Goal: Check status: Check status

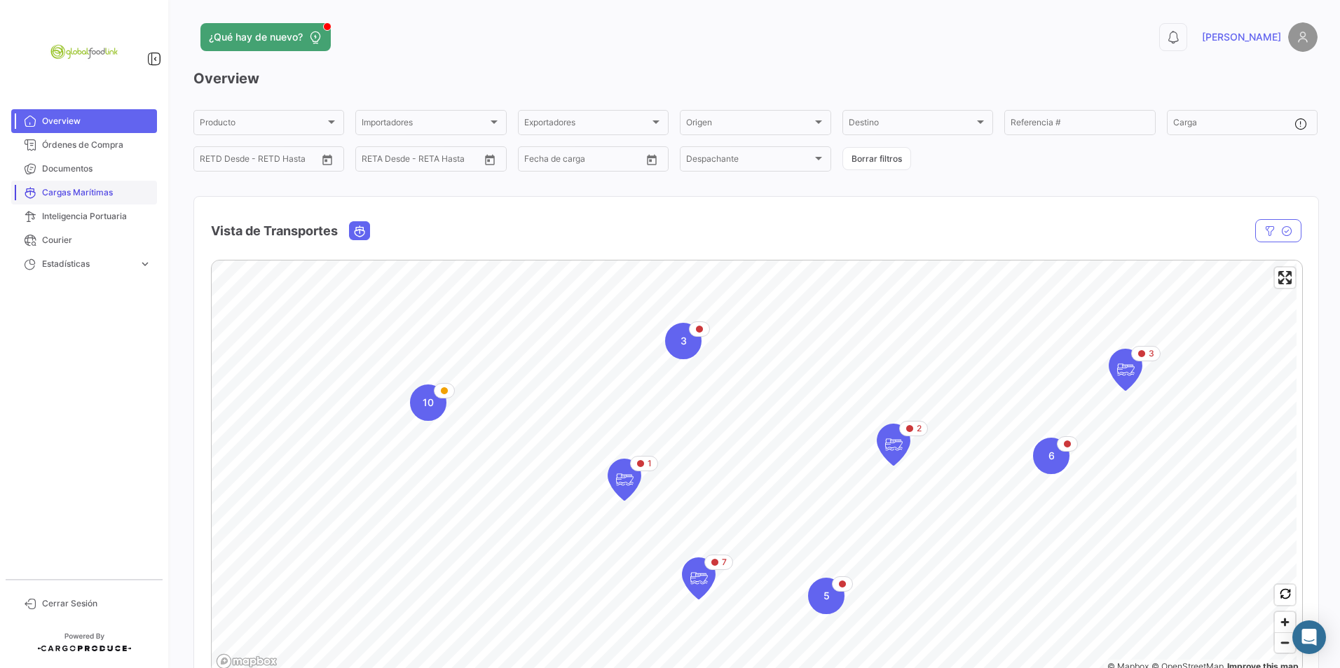
click at [78, 197] on span "Cargas Marítimas" at bounding box center [96, 192] width 109 height 13
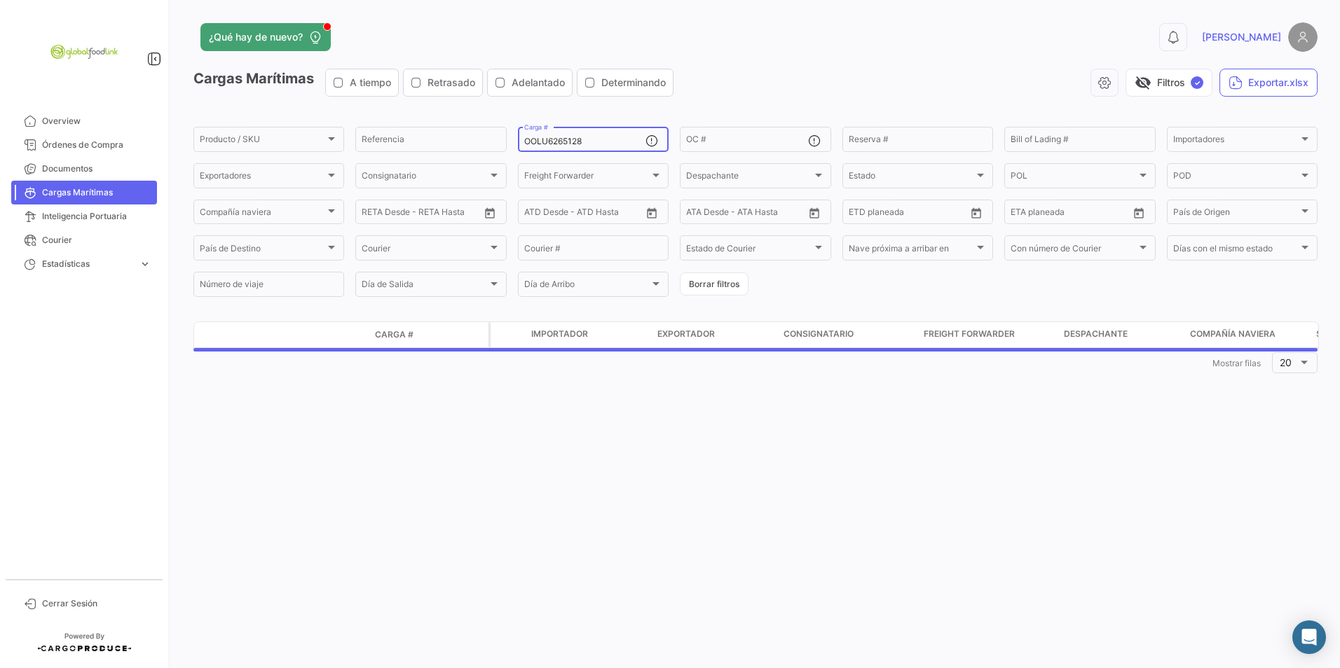
click at [605, 139] on input "OOLU6265128" at bounding box center [584, 142] width 121 height 10
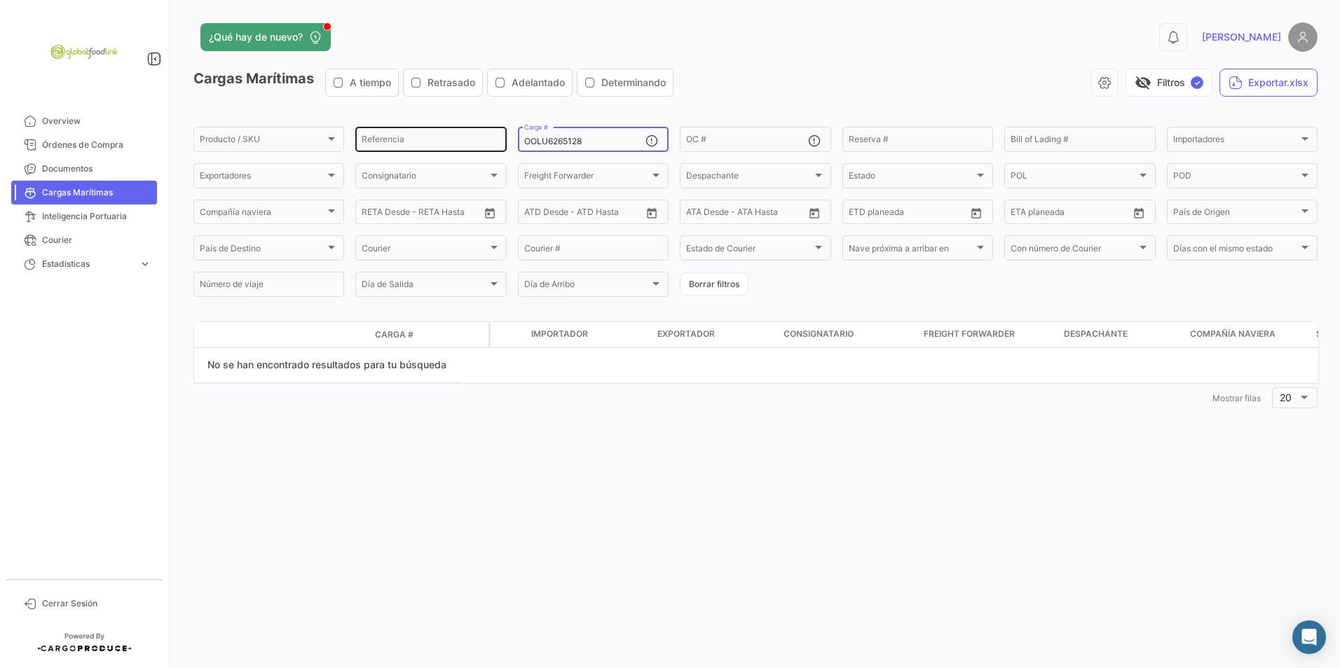
drag, startPoint x: 605, startPoint y: 139, endPoint x: 502, endPoint y: 150, distance: 104.2
click at [0, 0] on div "Producto / SKU Producto / SKU Referencia OOLU6265128 Carga # OC # Reserva # Bil…" at bounding box center [0, 0] width 0 height 0
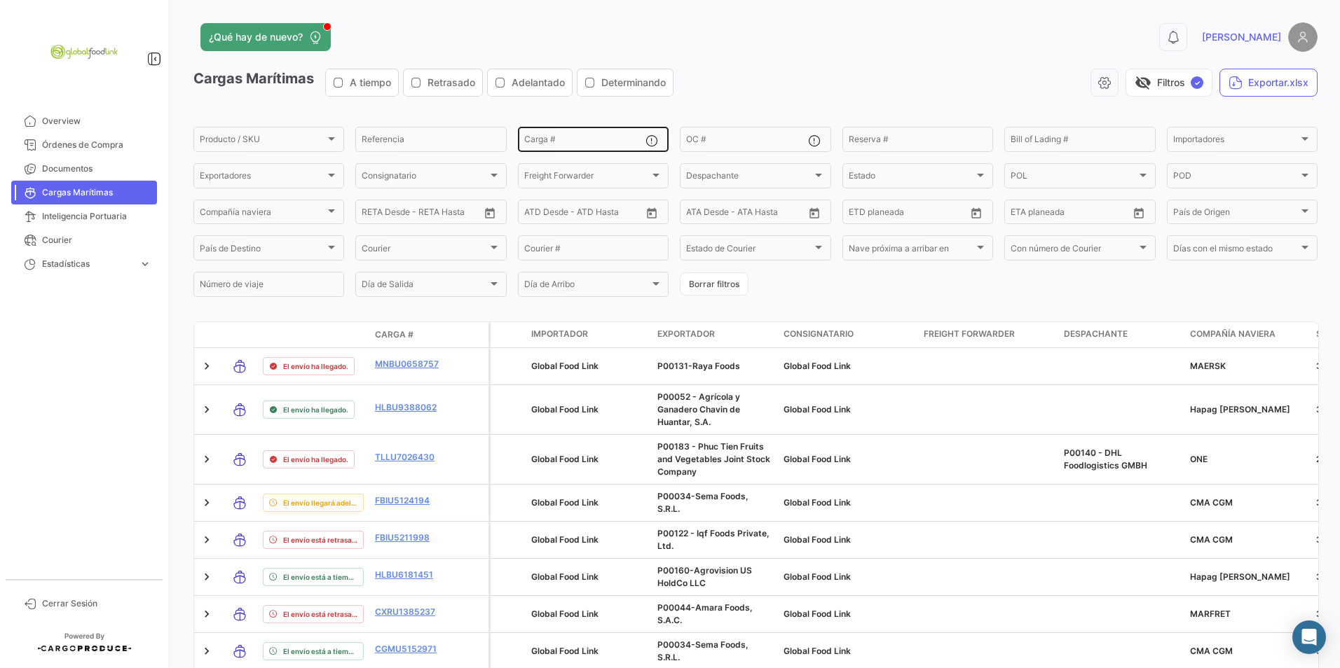
click at [579, 136] on div "Carga #" at bounding box center [584, 138] width 121 height 27
paste input "TXGU7224090"
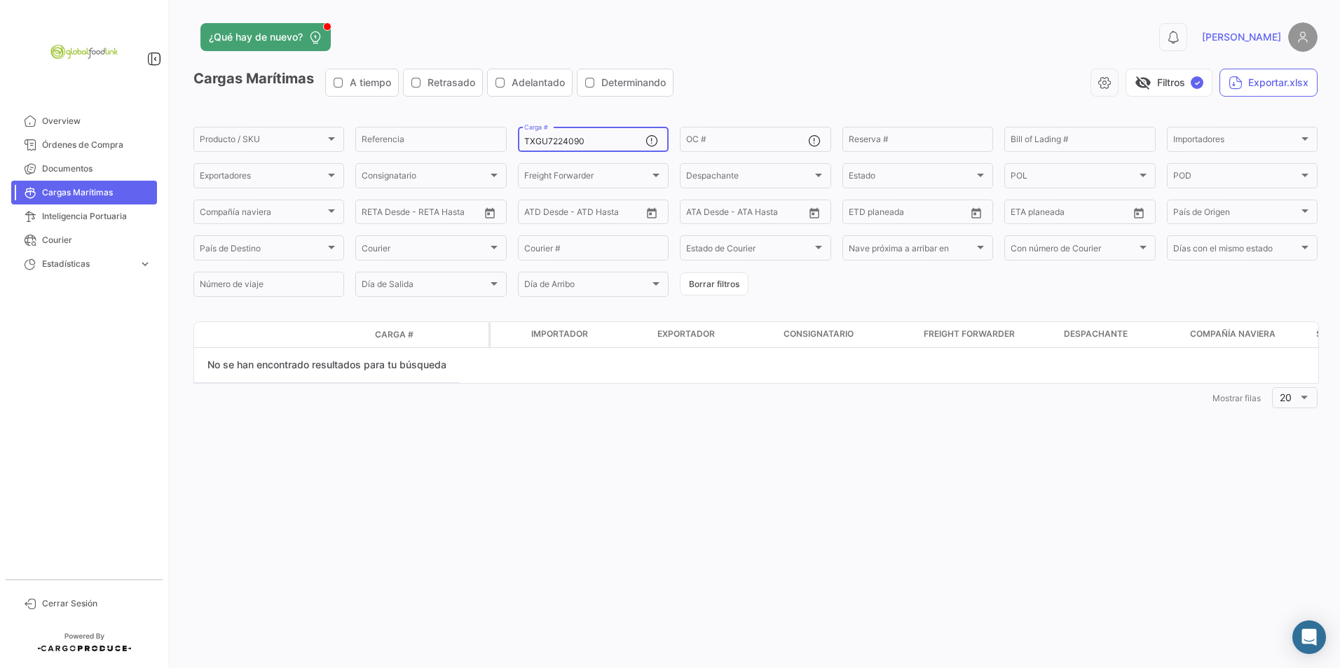
click at [597, 141] on input "TXGU7224090" at bounding box center [584, 142] width 121 height 10
drag, startPoint x: 597, startPoint y: 141, endPoint x: 509, endPoint y: 141, distance: 87.6
click at [509, 141] on form "Producto / SKU Producto / SKU Referencia TXGU7224090 Carga # OC # Reserva # Bil…" at bounding box center [755, 212] width 1124 height 174
paste input "OTPU6482507"
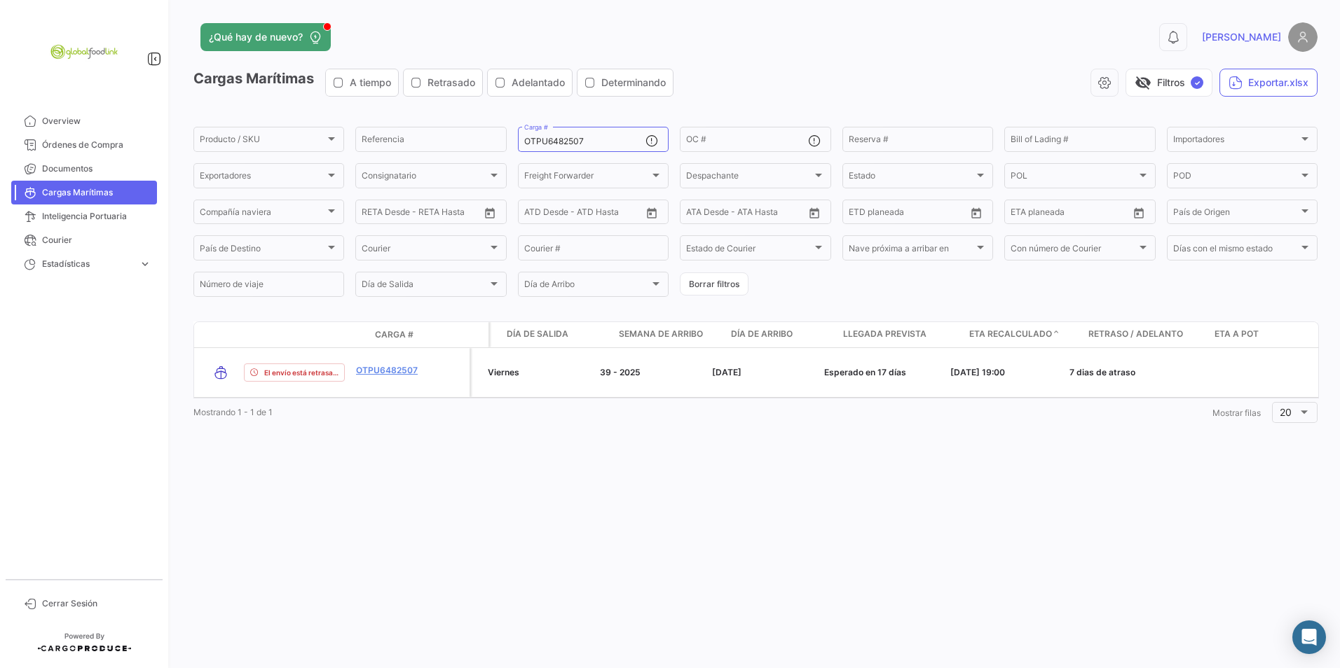
scroll to position [0, 874]
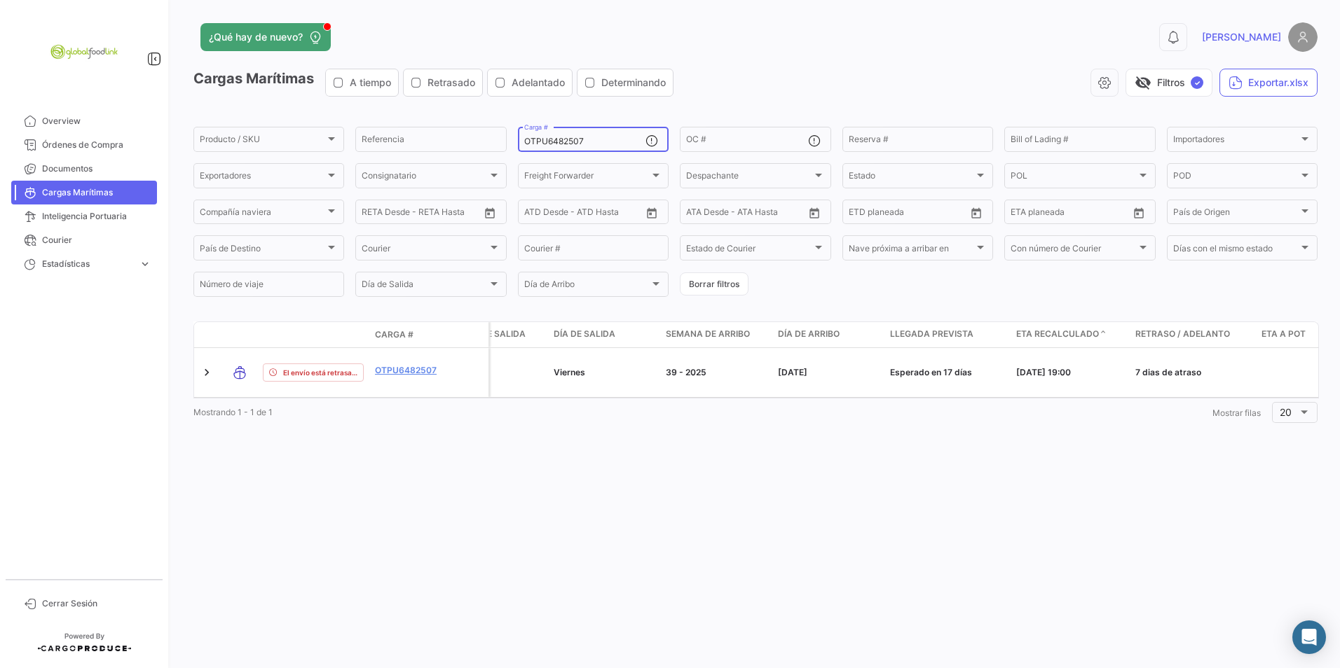
click at [610, 144] on input "OTPU6482507" at bounding box center [584, 142] width 121 height 10
drag, startPoint x: 610, startPoint y: 144, endPoint x: 474, endPoint y: 146, distance: 136.7
click at [0, 0] on div "Producto / SKU Producto / SKU Referencia OTPU6482507 Carga # OC # Reserva # Bil…" at bounding box center [0, 0] width 0 height 0
paste input "YMLU5463439"
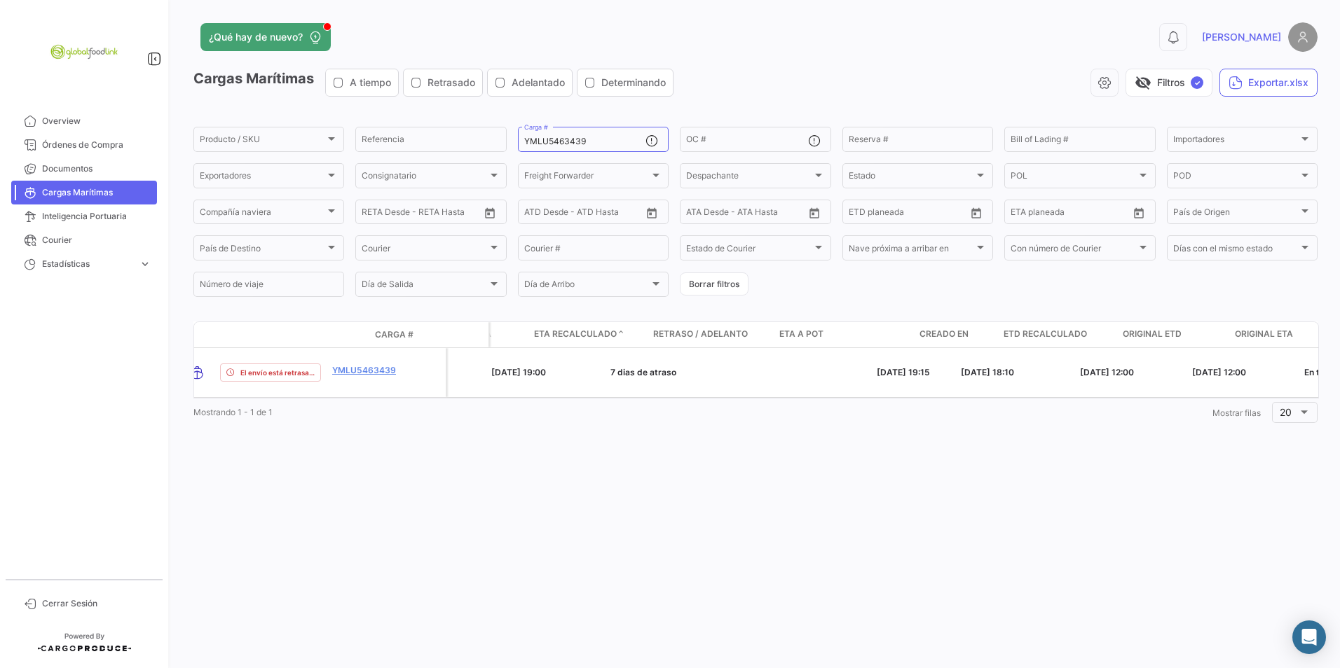
scroll to position [0, 1306]
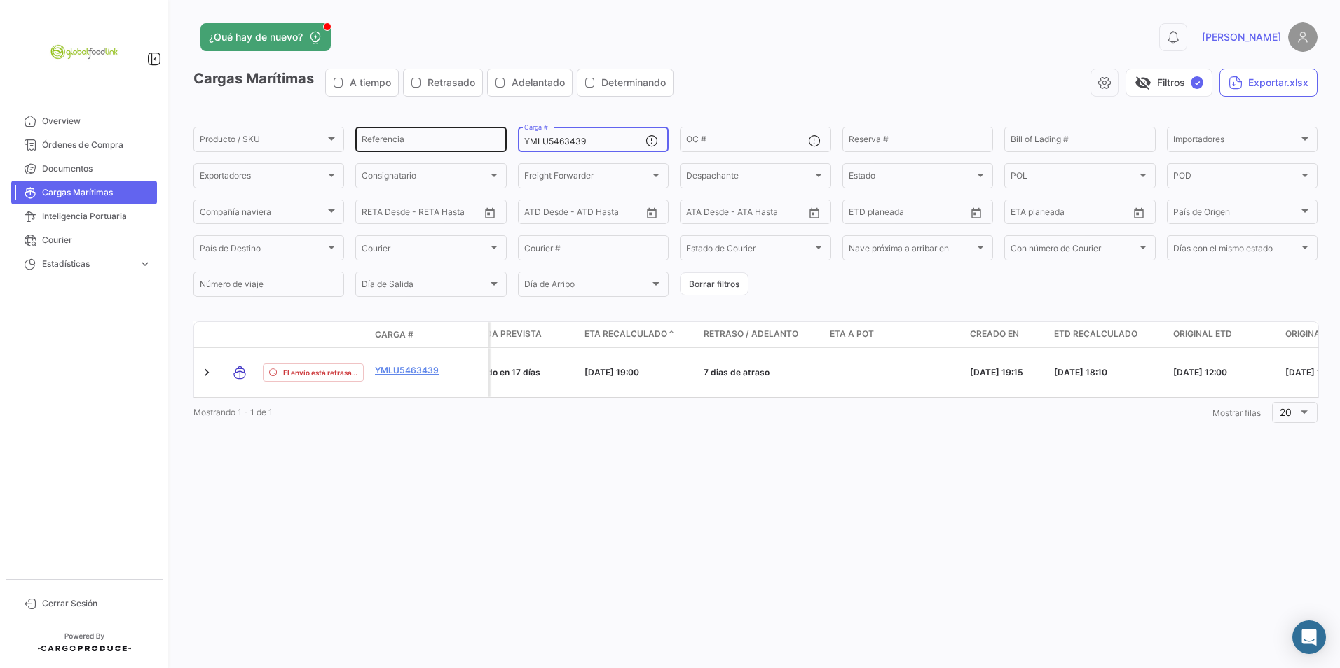
drag, startPoint x: 613, startPoint y: 137, endPoint x: 481, endPoint y: 137, distance: 131.7
click at [0, 0] on div "Producto / SKU Producto / SKU Referencia YMLU5463439 Carga # OC # Reserva # Bil…" at bounding box center [0, 0] width 0 height 0
paste input "96556"
drag, startPoint x: 612, startPoint y: 139, endPoint x: 516, endPoint y: 140, distance: 96.7
click at [516, 140] on form "Producto / SKU Producto / SKU Referencia YMLU5496556 Carga # OC # Reserva # Bil…" at bounding box center [755, 212] width 1124 height 174
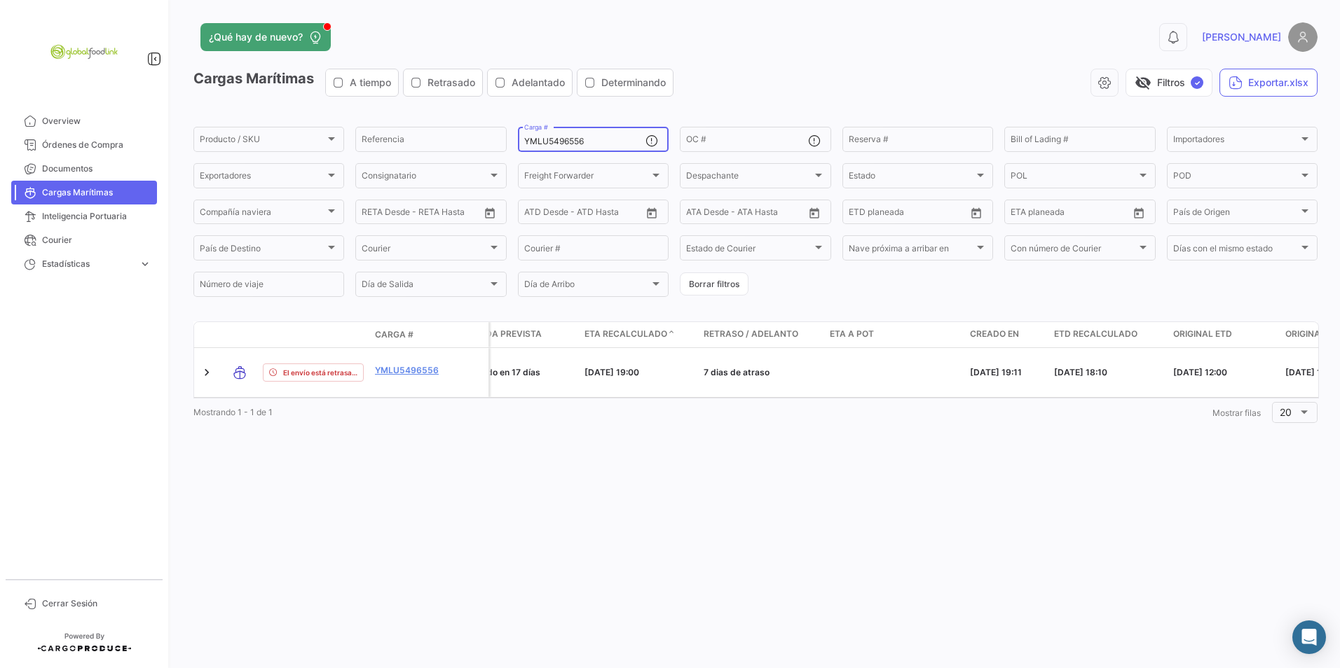
paste input "OTPU6491520"
click at [597, 148] on div "OTPU6491520 Carga #" at bounding box center [584, 138] width 121 height 27
drag, startPoint x: 603, startPoint y: 144, endPoint x: 526, endPoint y: 146, distance: 76.4
click at [526, 146] on input "OTPU6491520" at bounding box center [584, 142] width 121 height 10
paste input "GCXU8003694"
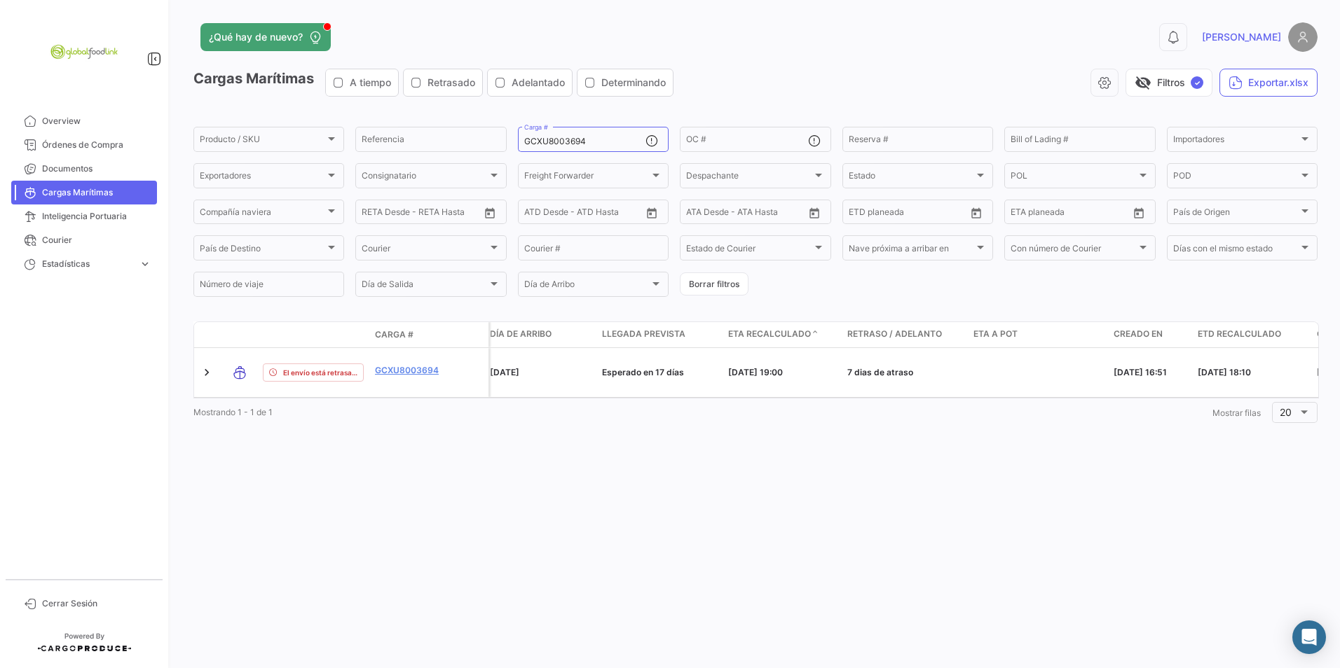
scroll to position [0, 1166]
drag, startPoint x: 617, startPoint y: 143, endPoint x: 487, endPoint y: 143, distance: 130.3
click at [0, 0] on div "Producto / SKU Producto / SKU Referencia GCXU8003694 Carga # OC # Reserva # Bil…" at bounding box center [0, 0] width 0 height 0
paste input "YMLU5495020"
drag, startPoint x: 606, startPoint y: 145, endPoint x: 474, endPoint y: 141, distance: 132.5
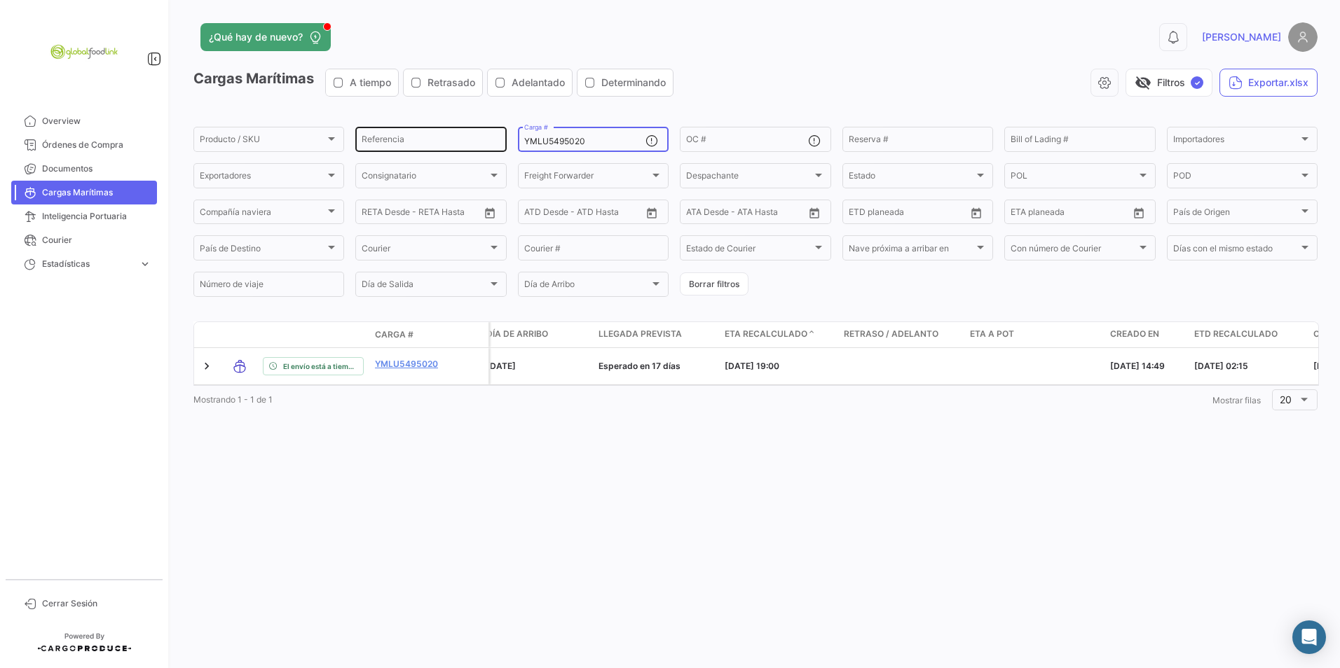
click at [0, 0] on div "Producto / SKU Producto / SKU Referencia YMLU5495020 Carga # OC # Reserva # Bil…" at bounding box center [0, 0] width 0 height 0
paste input "HLBU9550949"
drag, startPoint x: 617, startPoint y: 137, endPoint x: 523, endPoint y: 130, distance: 94.9
click at [523, 130] on div "HLBU9550949 Carga #" at bounding box center [593, 138] width 151 height 27
paste input "SEKU9280586"
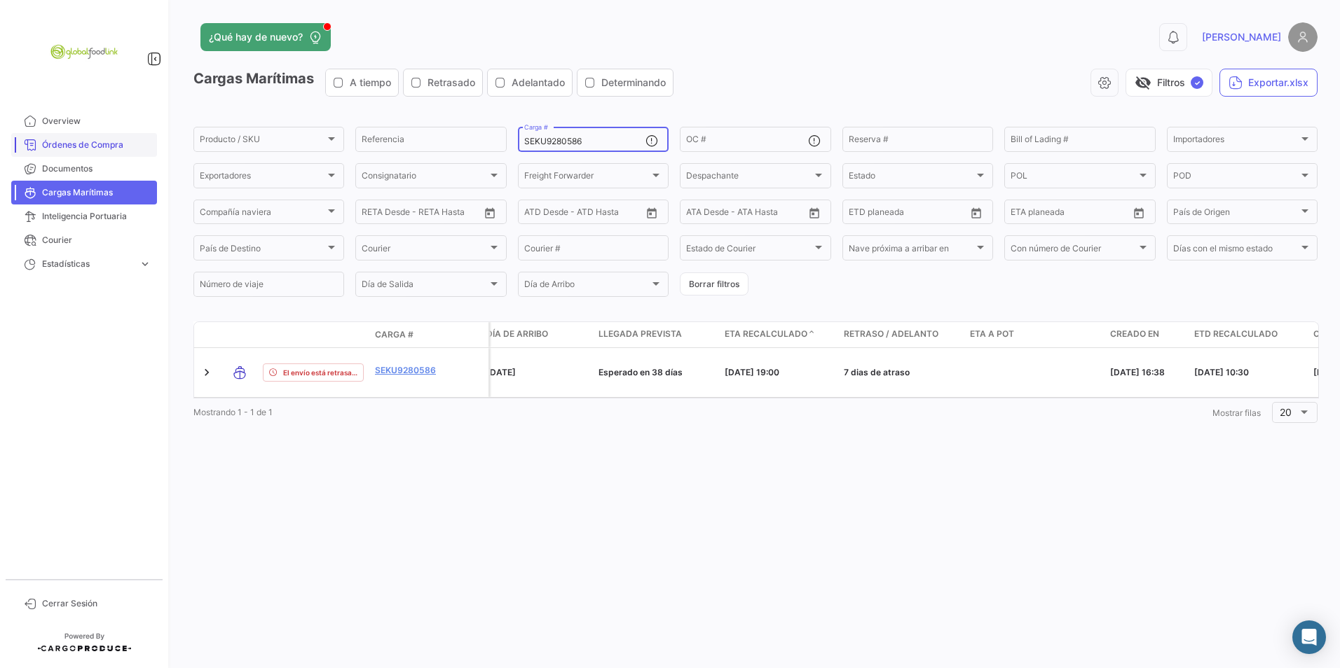
type input "SEKU9280586"
click at [345, 455] on div "¿Qué hay de nuevo? 0 [PERSON_NAME] Marítimas A tiempo Retrasado Adelantado Dete…" at bounding box center [755, 334] width 1169 height 668
